Goal: Task Accomplishment & Management: Manage account settings

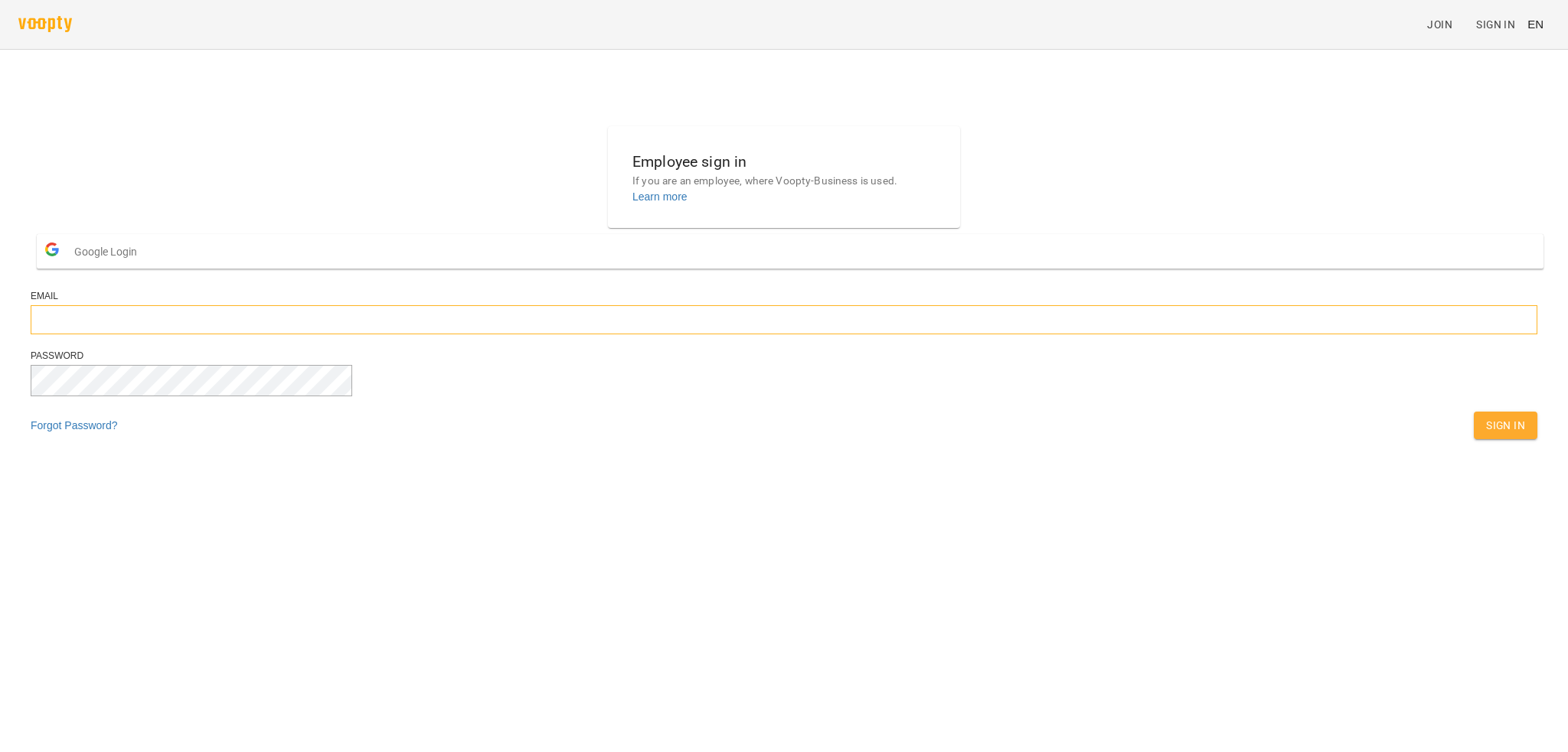
type input "**********"
click at [1474, 439] on button "Sign In" at bounding box center [1505, 425] width 64 height 27
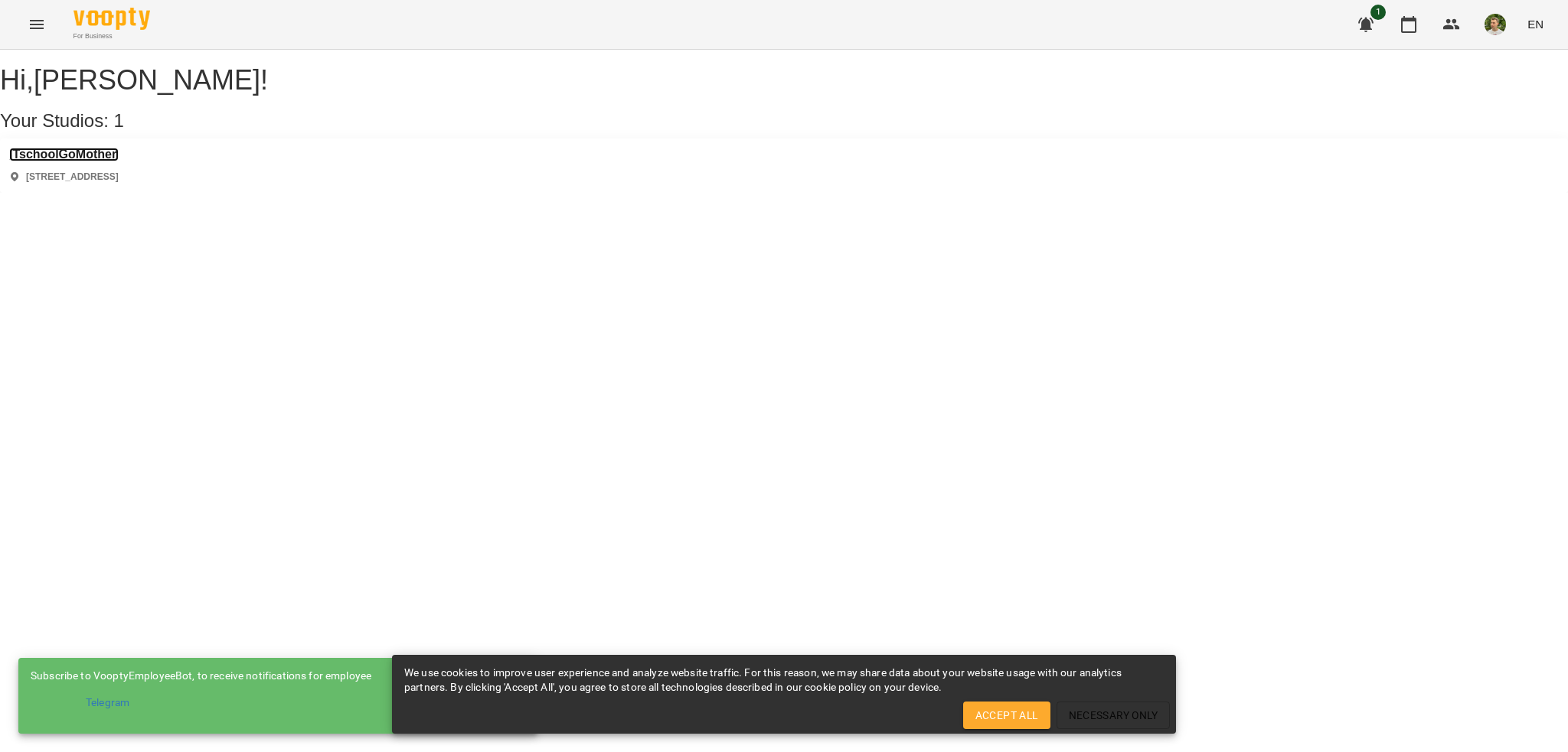
click at [86, 161] on h3 "ITschoolGoMother" at bounding box center [64, 155] width 110 height 14
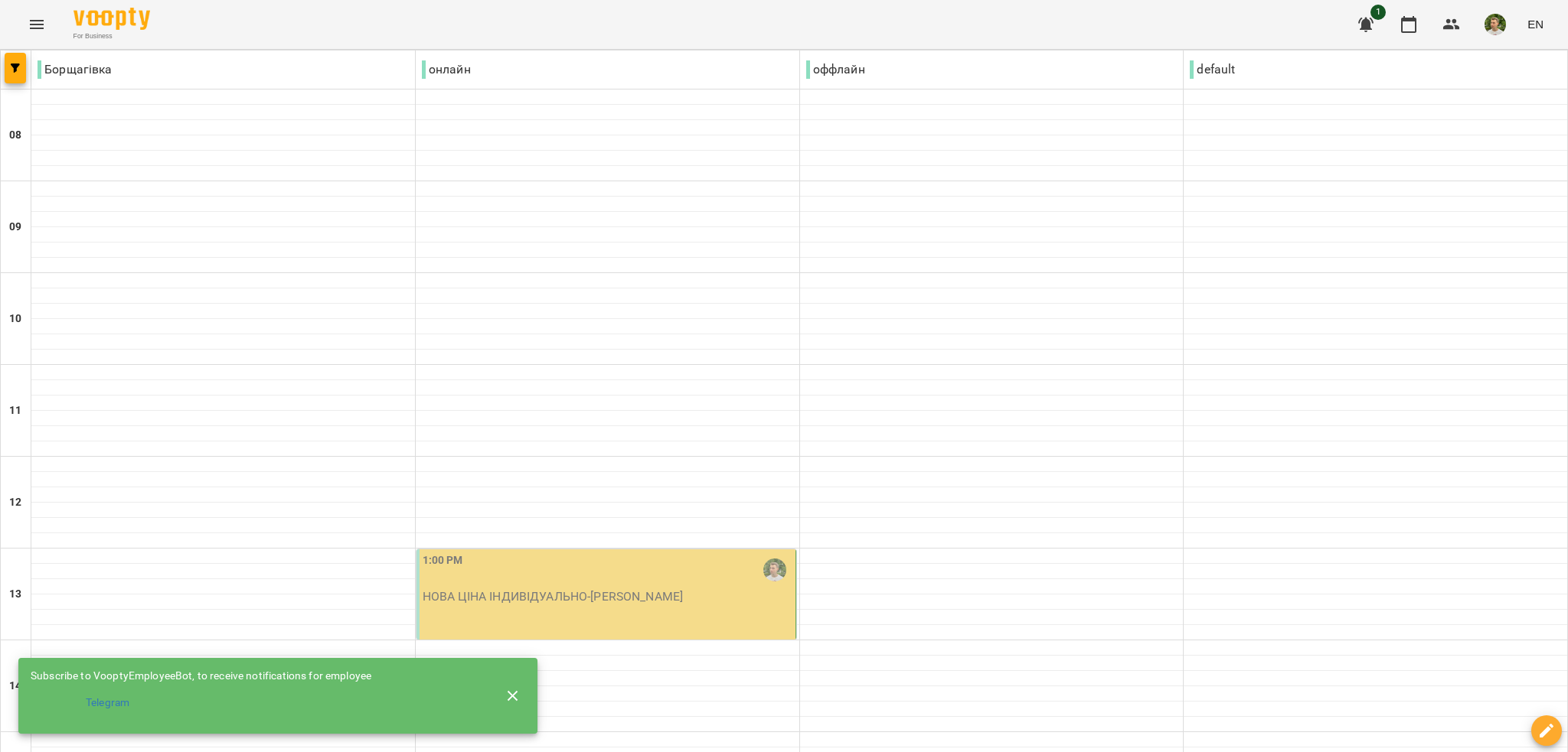
scroll to position [382, 0]
click at [512, 692] on icon "button" at bounding box center [513, 695] width 11 height 11
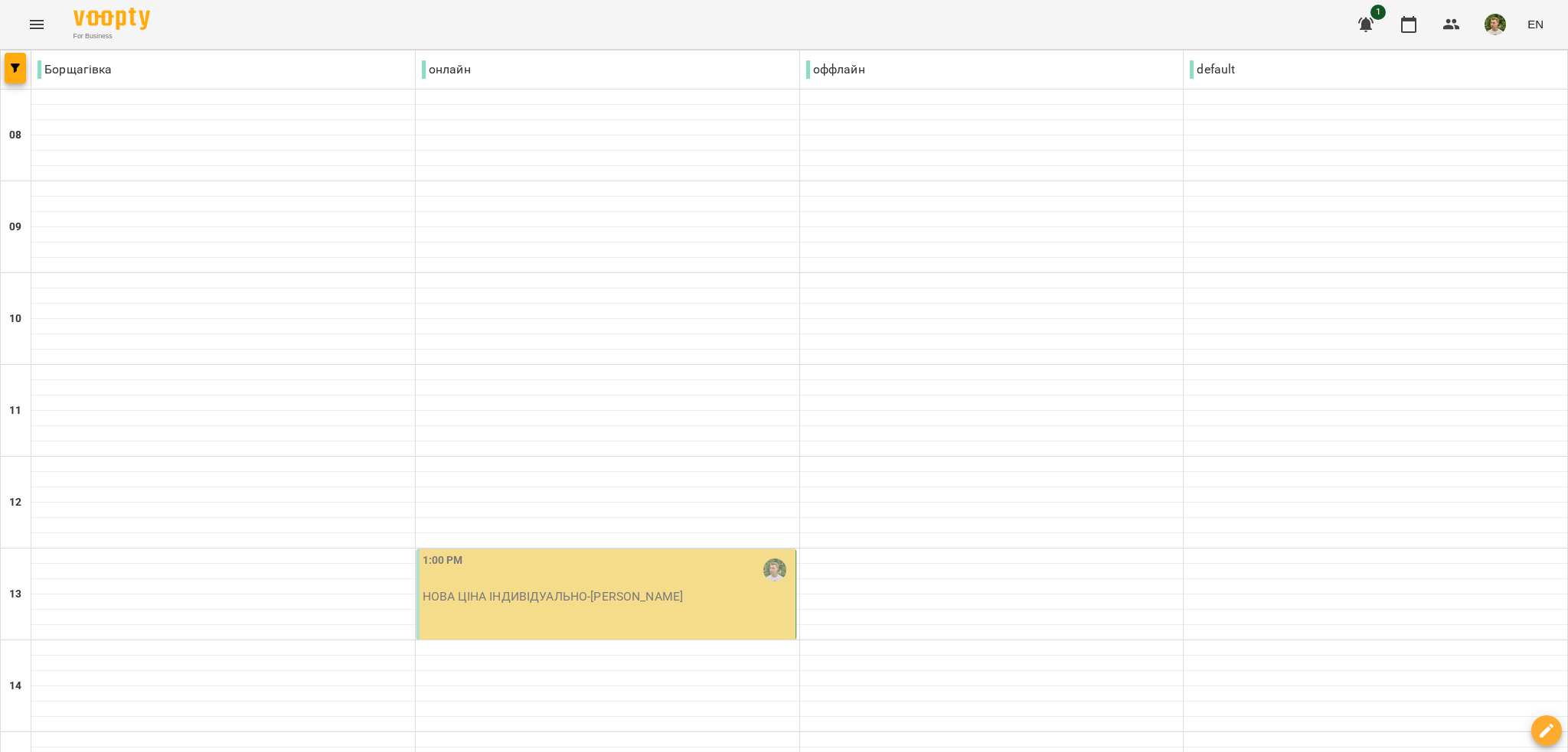
click at [11, 84] on div at bounding box center [16, 69] width 30 height 38
click at [11, 79] on button "button" at bounding box center [16, 67] width 22 height 30
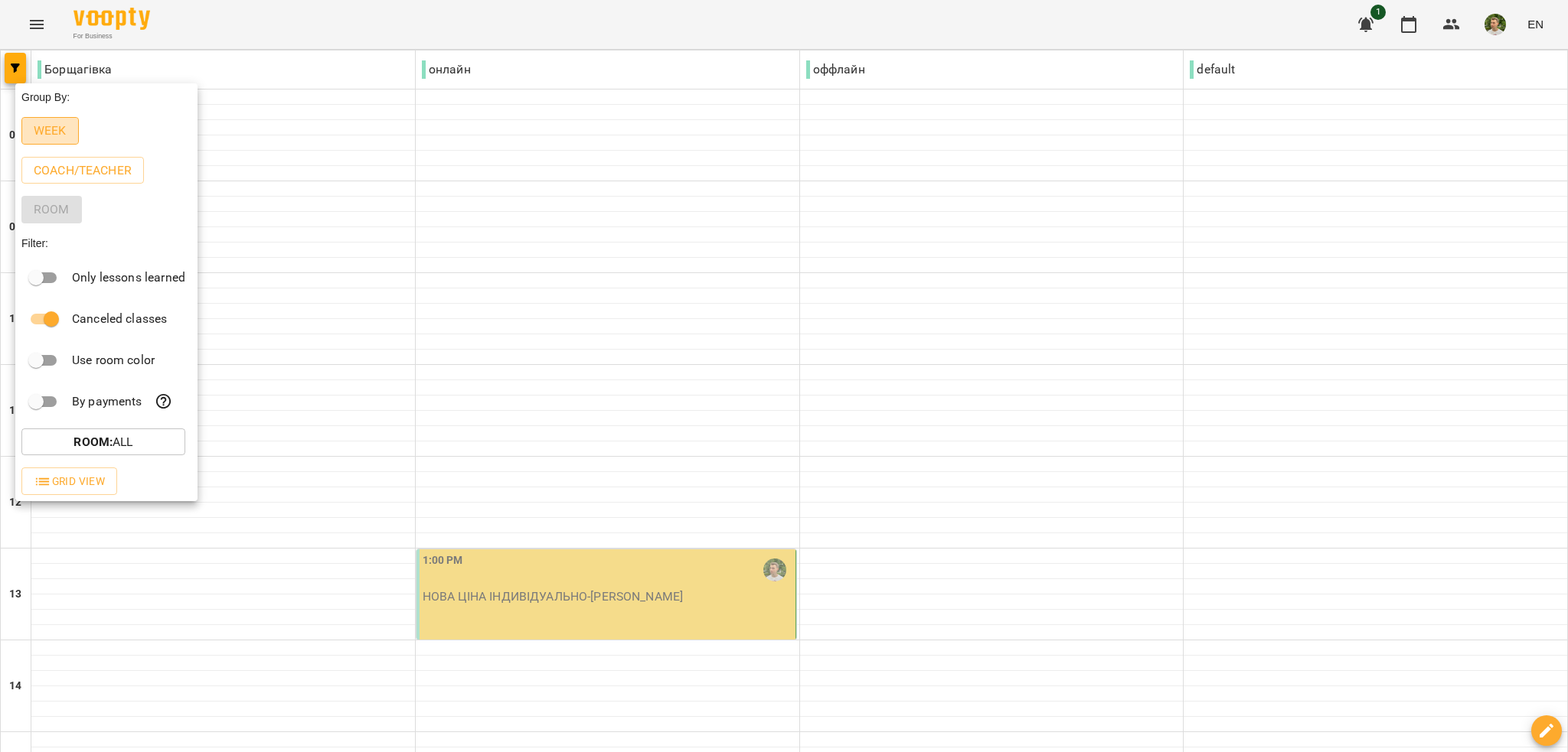
click at [29, 136] on button "Week" at bounding box center [50, 131] width 58 height 27
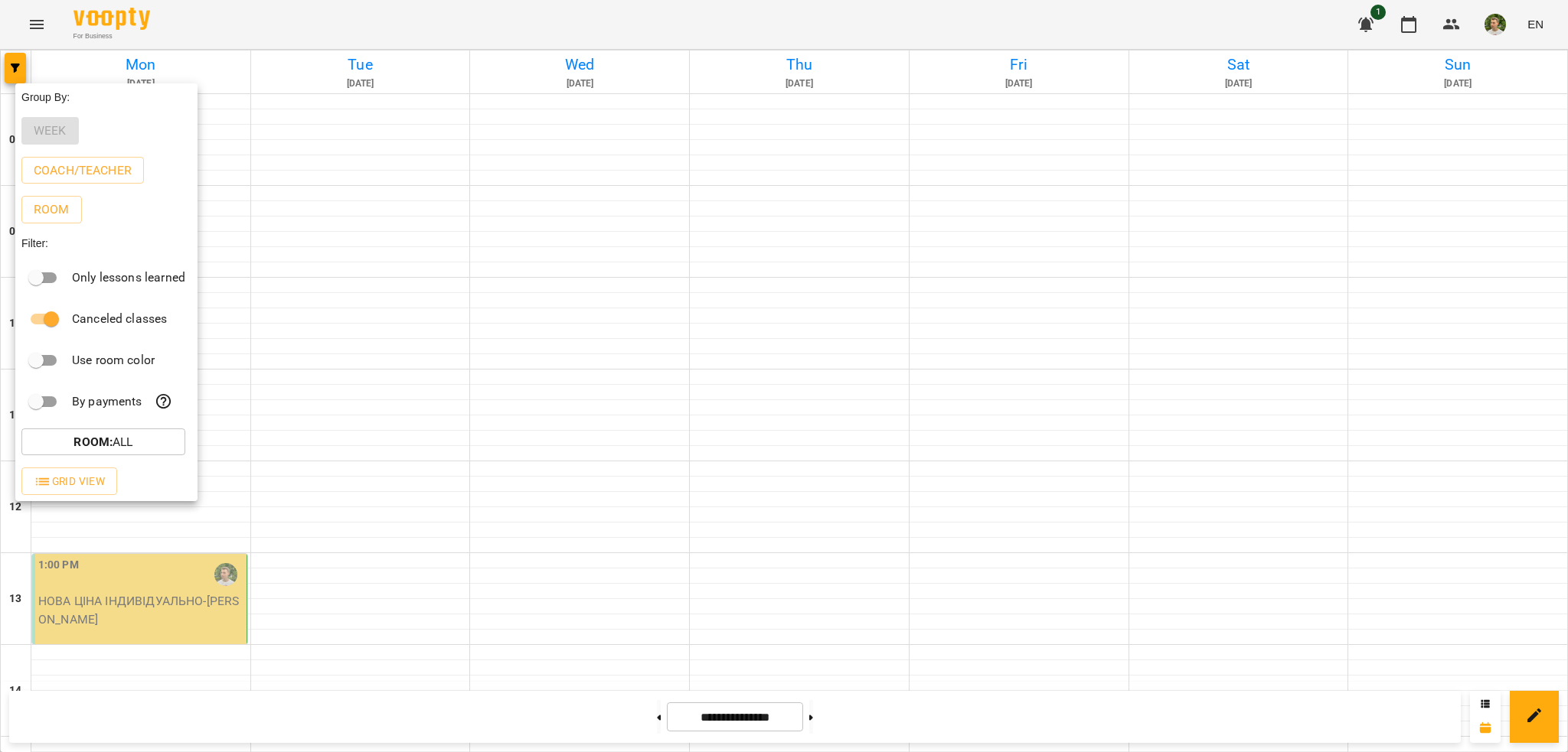
click at [16, 70] on div at bounding box center [784, 376] width 1568 height 752
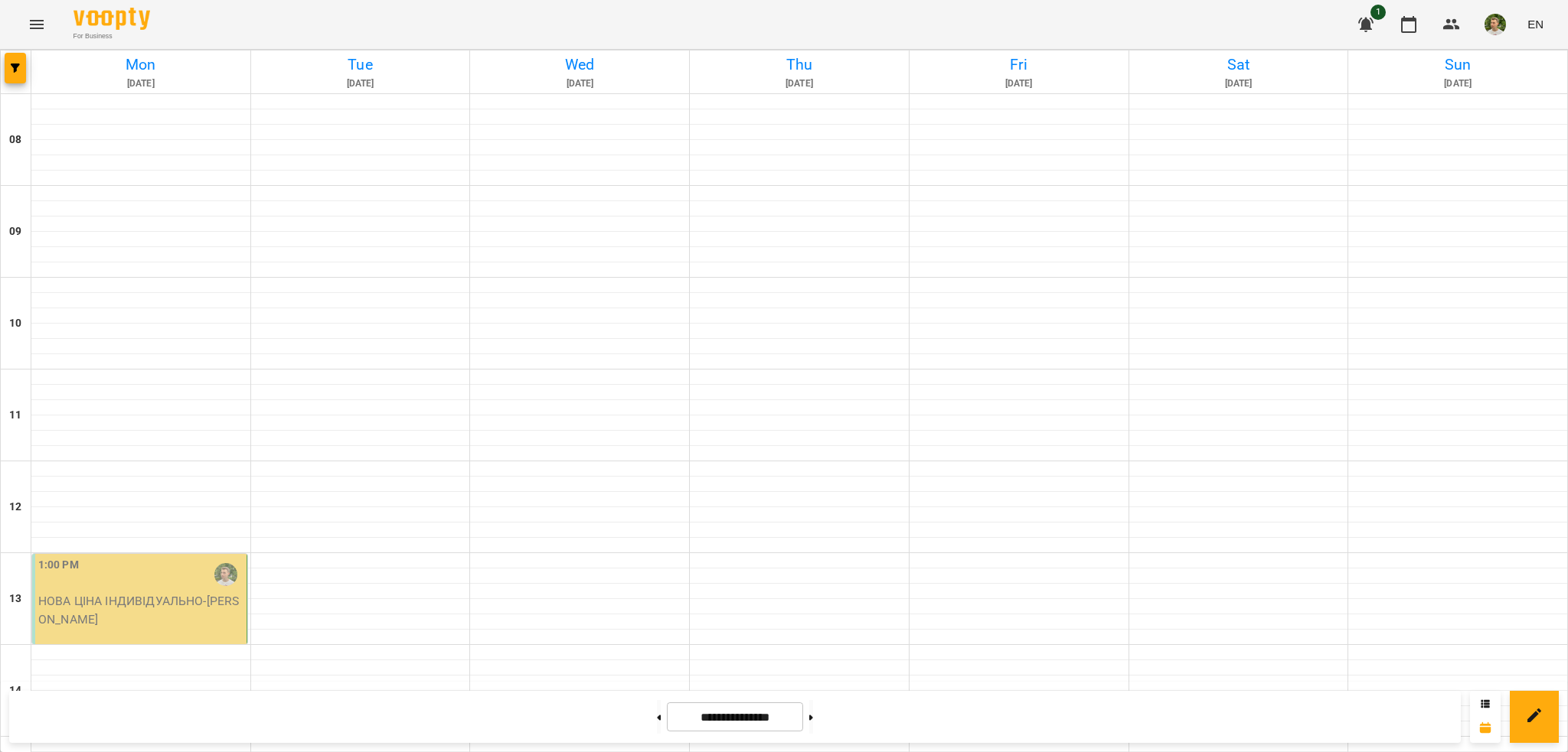
scroll to position [0, 0]
